Goal: Task Accomplishment & Management: Use online tool/utility

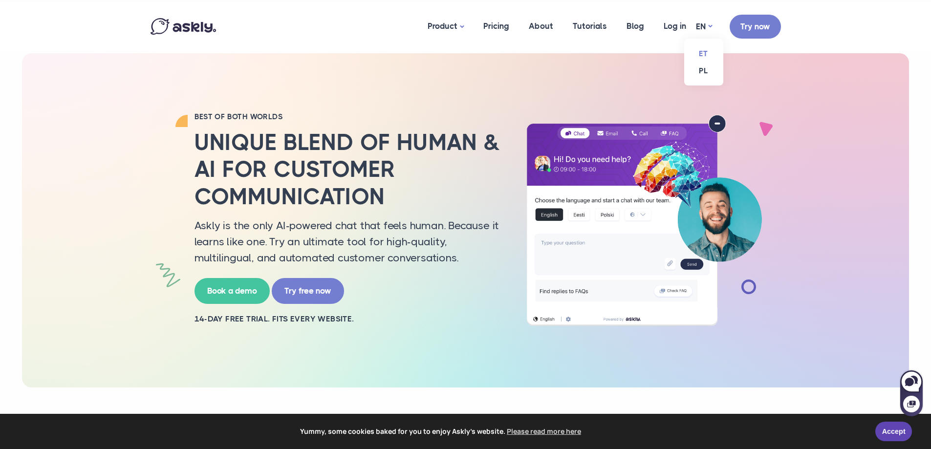
click at [704, 53] on link "ET" at bounding box center [703, 53] width 39 height 17
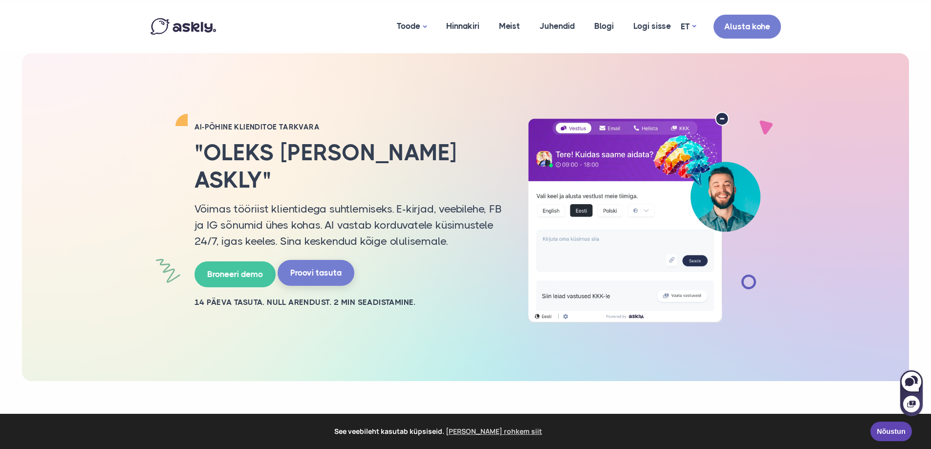
click at [318, 260] on link "Proovi tasuta" at bounding box center [315, 273] width 77 height 26
